Goal: Transaction & Acquisition: Purchase product/service

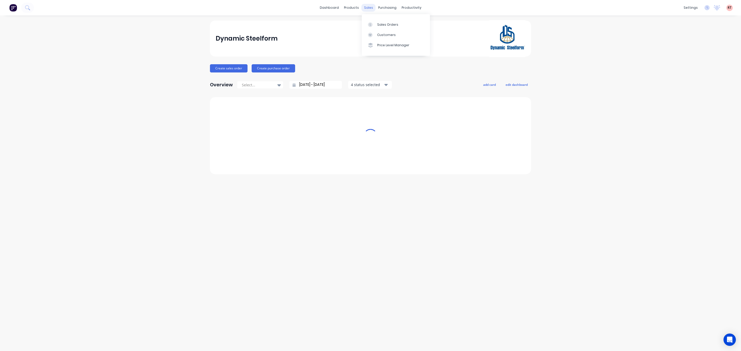
click at [368, 6] on div "sales" at bounding box center [368, 8] width 14 height 8
click at [384, 22] on div "Sales Orders" at bounding box center [387, 24] width 21 height 5
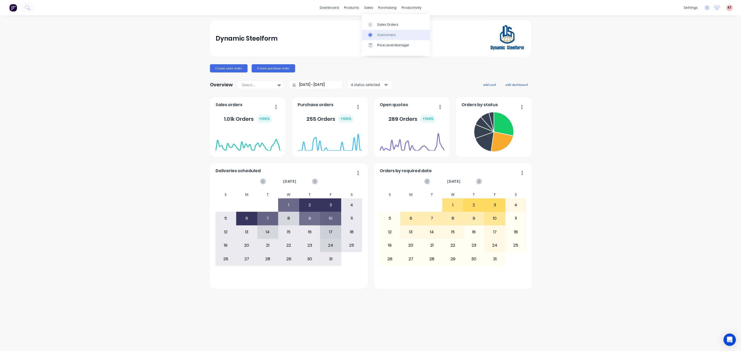
drag, startPoint x: 378, startPoint y: 35, endPoint x: 365, endPoint y: 34, distance: 12.4
click at [378, 35] on div "Customers" at bounding box center [386, 35] width 19 height 5
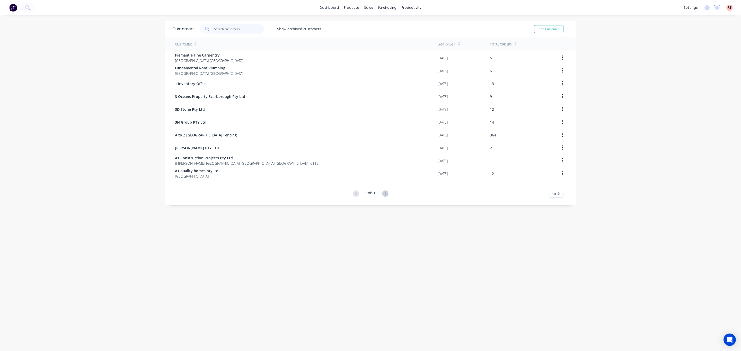
click at [240, 32] on input "text" at bounding box center [239, 29] width 50 height 10
click at [243, 30] on input "csah" at bounding box center [239, 29] width 50 height 10
type input "c"
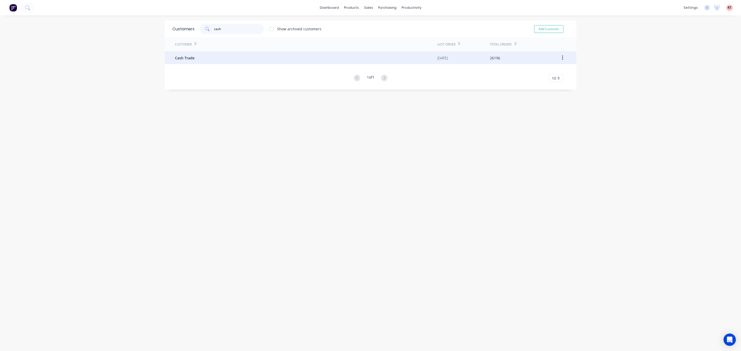
type input "cash"
click at [244, 56] on div "Cash Trade" at bounding box center [306, 57] width 262 height 13
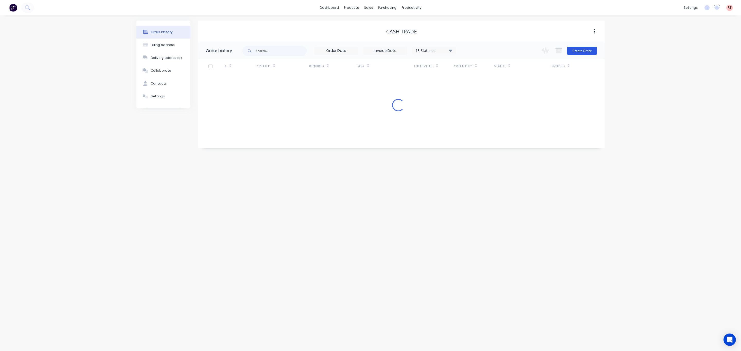
click at [586, 53] on button "Create Order" at bounding box center [582, 51] width 30 height 8
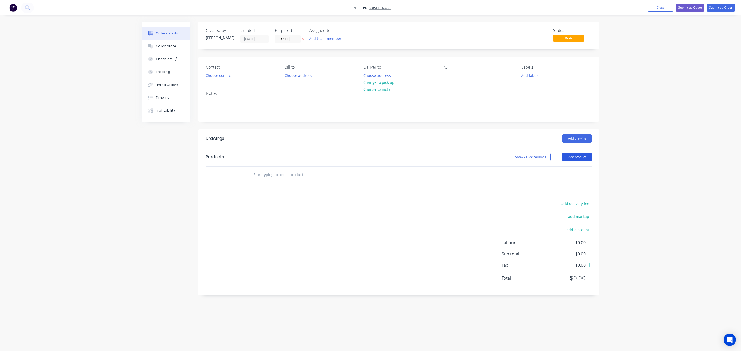
click at [564, 157] on button "Add product" at bounding box center [577, 157] width 30 height 8
click at [570, 171] on div "Product catalogue" at bounding box center [567, 169] width 40 height 7
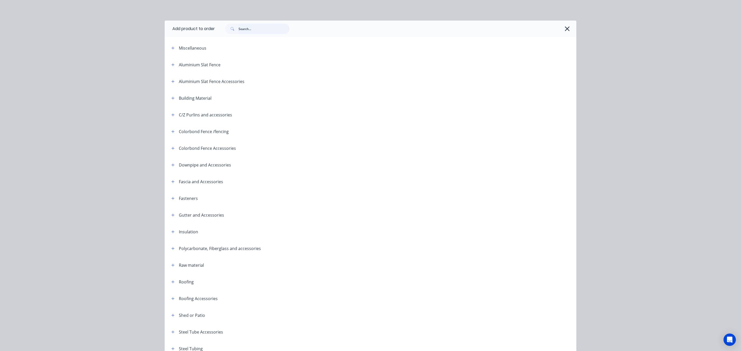
click at [259, 29] on input "text" at bounding box center [263, 29] width 51 height 10
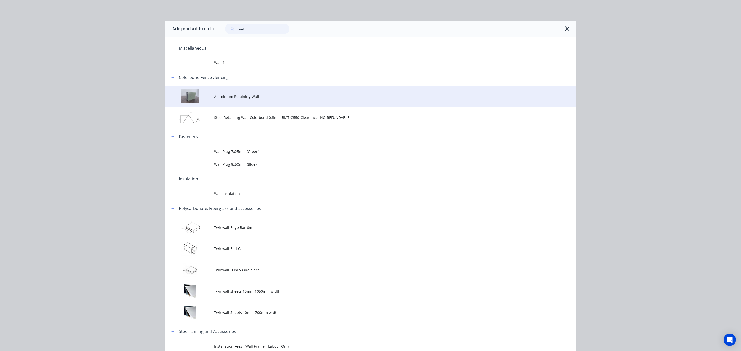
type input "wall"
click at [234, 98] on span "Aluminium Retaining Wall" at bounding box center [359, 96] width 290 height 5
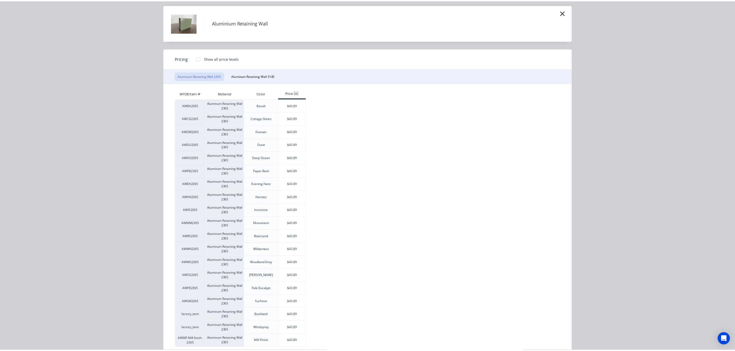
scroll to position [30, 0]
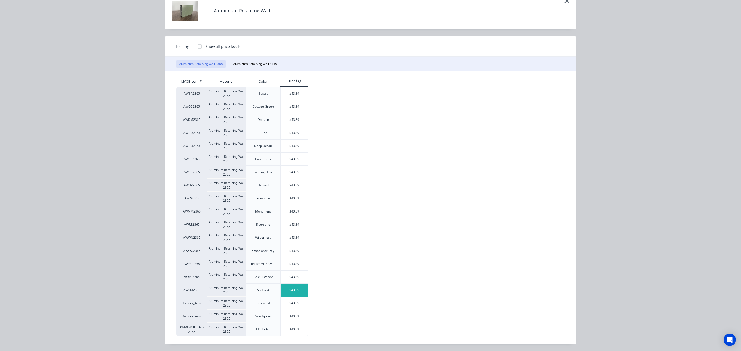
click at [292, 293] on div "$43.89" at bounding box center [295, 290] width 28 height 13
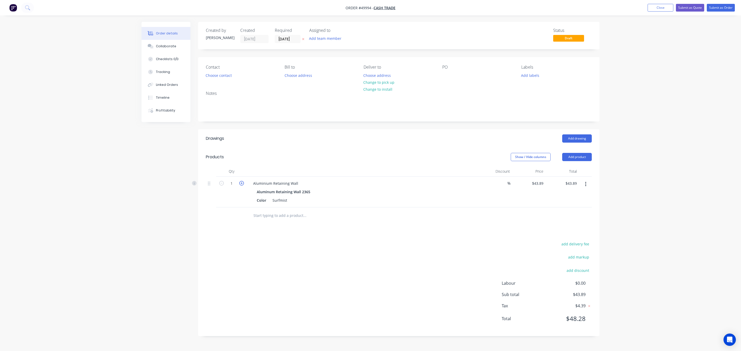
click at [243, 184] on icon "button" at bounding box center [241, 183] width 5 height 5
type input "2"
type input "$87.78"
click at [295, 155] on div "Show / Hide columns Add product" at bounding box center [440, 157] width 304 height 8
drag, startPoint x: 369, startPoint y: 253, endPoint x: 371, endPoint y: 246, distance: 7.3
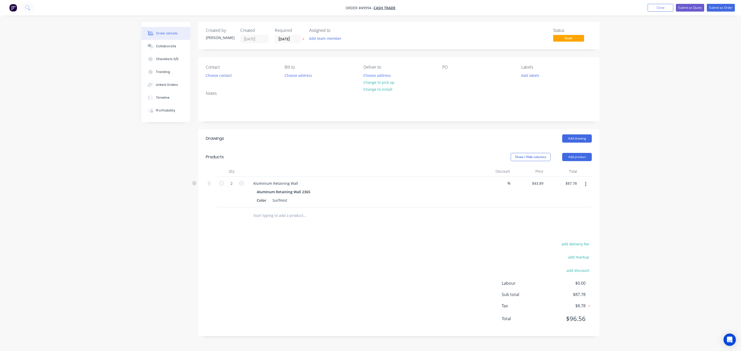
click at [370, 253] on div "add delivery fee add markup add discount Labour $0.00 Sub total $87.78 Tax $8.7…" at bounding box center [399, 285] width 386 height 88
click at [587, 158] on button "Add product" at bounding box center [577, 157] width 30 height 8
click at [585, 170] on div "Product catalogue" at bounding box center [567, 169] width 40 height 7
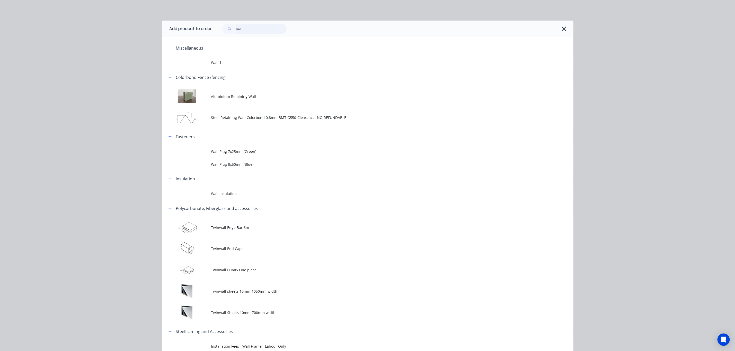
click at [263, 33] on input "wall" at bounding box center [261, 29] width 51 height 10
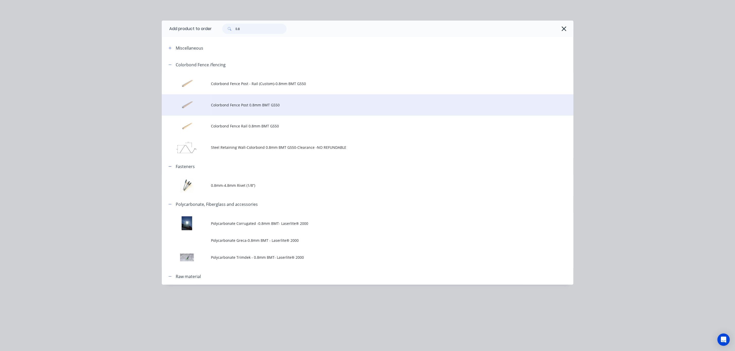
type input "0.8"
click at [271, 104] on span "Colorbond Fence Post 0.8mm BMT G550" at bounding box center [356, 104] width 290 height 5
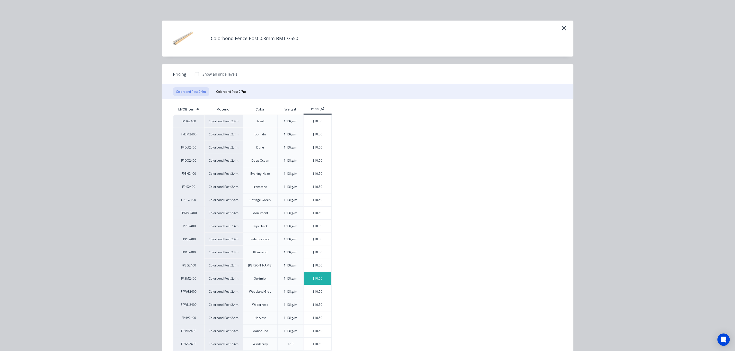
click at [317, 279] on div "$10.50" at bounding box center [318, 278] width 28 height 13
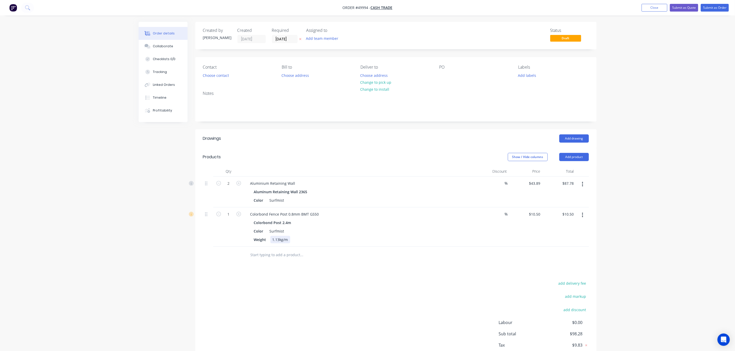
click at [373, 244] on div "Weight 1.13kg/m" at bounding box center [359, 239] width 214 height 7
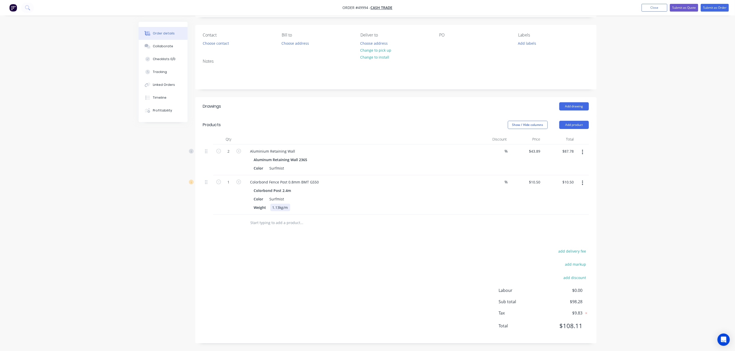
click at [715, 8] on button "Submit as Order" at bounding box center [715, 8] width 28 height 8
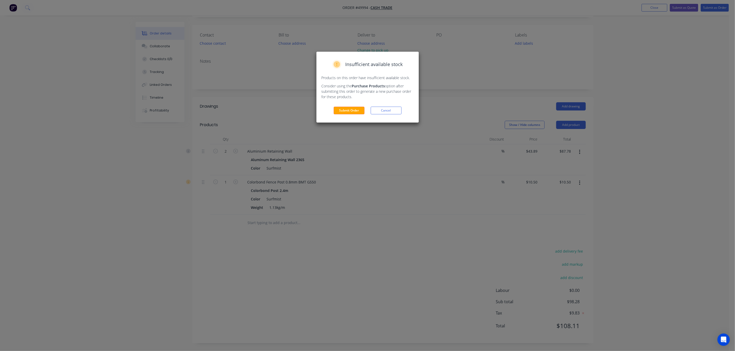
drag, startPoint x: 495, startPoint y: 112, endPoint x: 360, endPoint y: 112, distance: 135.0
click at [360, 112] on button "Submit Order" at bounding box center [349, 111] width 31 height 8
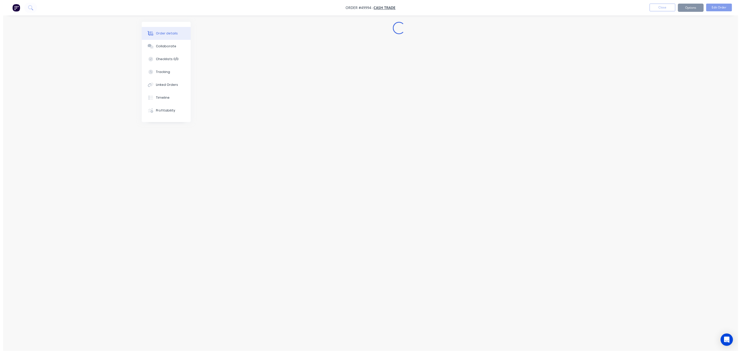
scroll to position [0, 0]
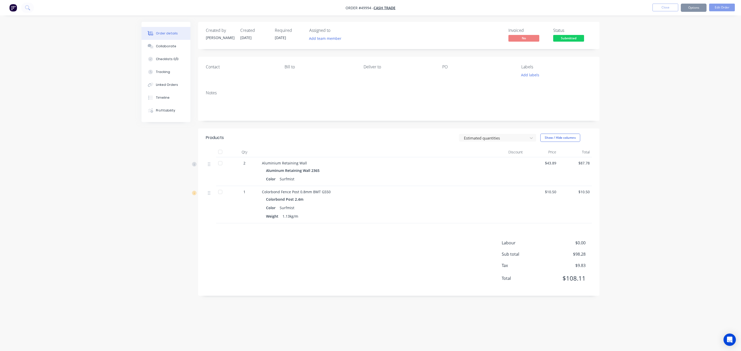
drag, startPoint x: 360, startPoint y: 138, endPoint x: 358, endPoint y: 144, distance: 6.3
drag, startPoint x: 358, startPoint y: 144, endPoint x: 689, endPoint y: 11, distance: 355.9
click at [686, 12] on nav "Order #49994 - Cash Trade Close Options Edit Order" at bounding box center [370, 7] width 741 height 15
click at [691, 5] on button "Options" at bounding box center [694, 8] width 26 height 8
click at [687, 28] on div "Invoice" at bounding box center [677, 31] width 47 height 7
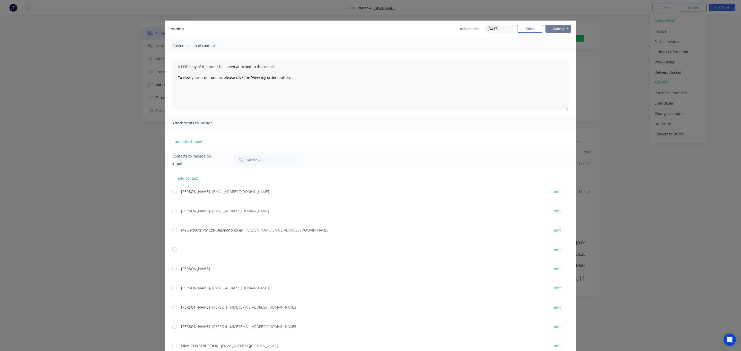
click at [557, 26] on button "Options" at bounding box center [558, 29] width 26 height 8
click at [557, 43] on button "Print" at bounding box center [561, 46] width 33 height 8
click at [443, 3] on div "Invoice Invoice date 04/10/25 Close Options Preview Print Email Customise email…" at bounding box center [370, 175] width 741 height 351
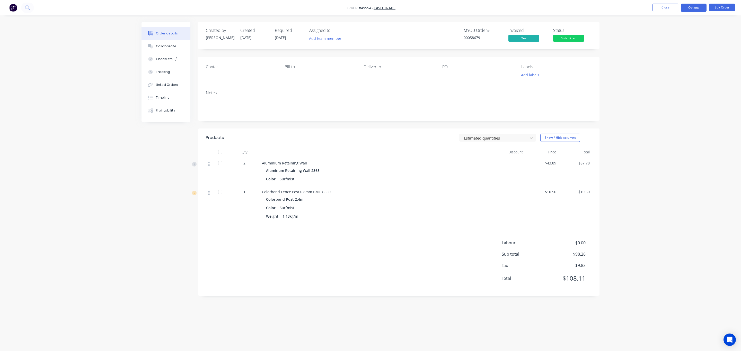
click at [697, 8] on button "Options" at bounding box center [694, 8] width 26 height 8
click at [682, 74] on div "Delivery Docket" at bounding box center [677, 72] width 47 height 7
click at [674, 49] on div "Without pricing" at bounding box center [677, 51] width 47 height 7
click at [576, 40] on span "Submitted" at bounding box center [568, 38] width 31 height 6
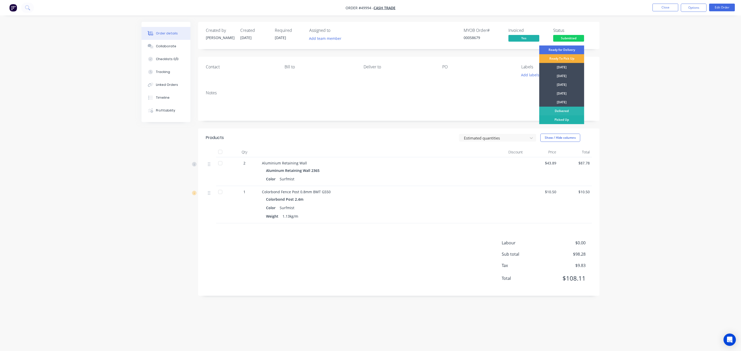
click at [570, 119] on div "Picked Up" at bounding box center [561, 119] width 45 height 9
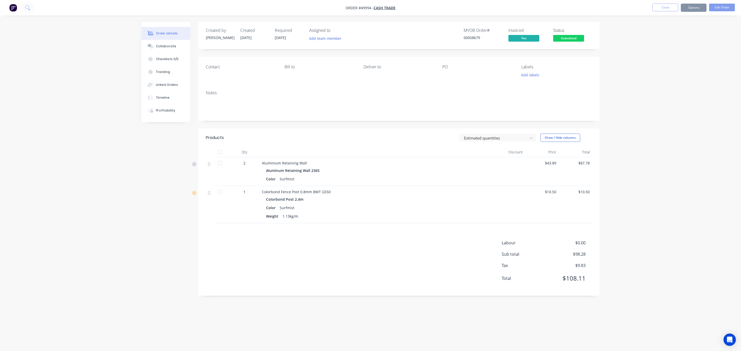
click at [618, 92] on div "Order details Collaborate Checklists 0/0 Tracking Linked Orders Timeline Profit…" at bounding box center [370, 175] width 741 height 351
click at [660, 10] on button "Close" at bounding box center [665, 8] width 26 height 8
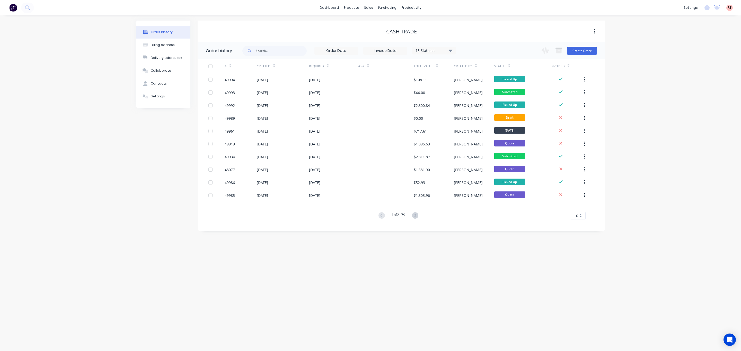
click at [487, 32] on div "Cash Trade" at bounding box center [401, 32] width 406 height 6
